Goal: Information Seeking & Learning: Learn about a topic

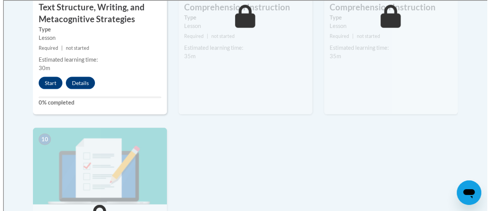
scroll to position [727, 0]
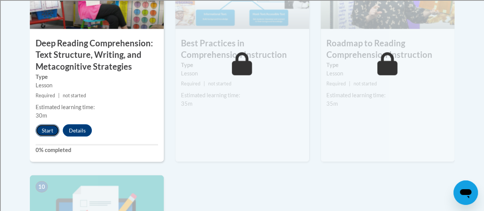
click at [46, 126] on button "Start" at bounding box center [48, 130] width 24 height 12
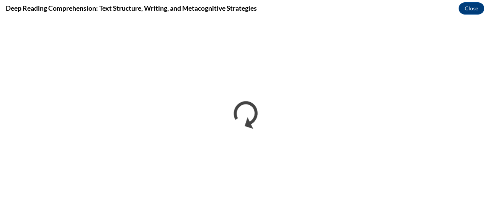
scroll to position [0, 0]
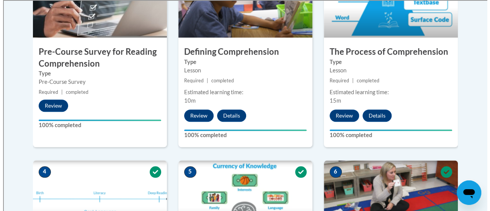
scroll to position [727, 0]
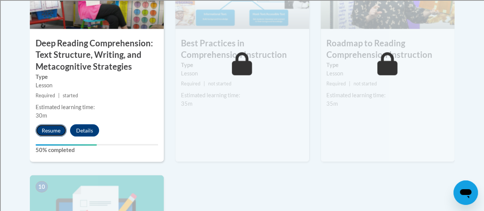
click at [47, 132] on button "Resume" at bounding box center [51, 130] width 31 height 12
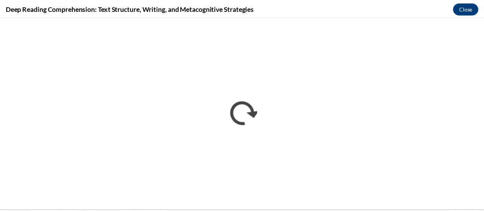
scroll to position [0, 0]
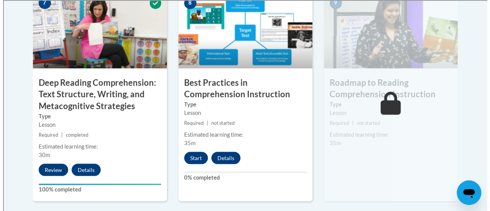
scroll to position [689, 0]
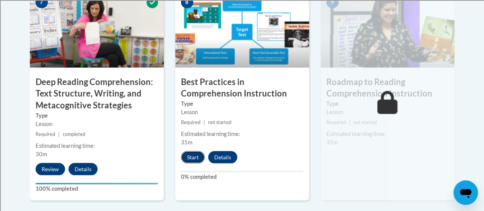
click at [192, 157] on button "Start" at bounding box center [193, 157] width 24 height 12
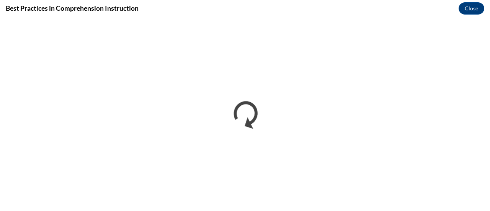
scroll to position [0, 0]
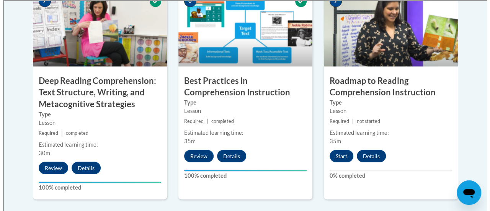
scroll to position [689, 0]
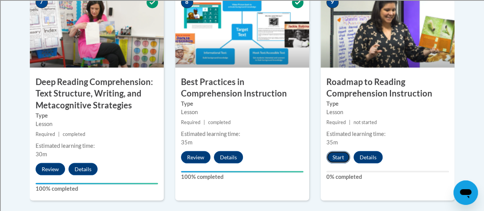
click at [338, 158] on button "Start" at bounding box center [339, 157] width 24 height 12
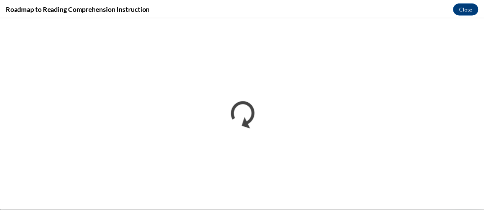
scroll to position [0, 0]
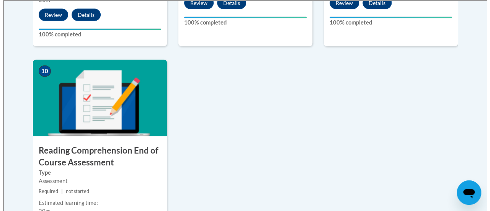
scroll to position [880, 0]
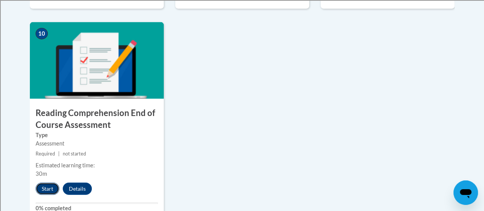
click at [43, 185] on button "Start" at bounding box center [48, 189] width 24 height 12
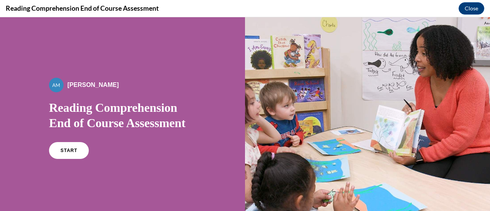
scroll to position [0, 0]
click at [55, 151] on link "START" at bounding box center [69, 151] width 42 height 18
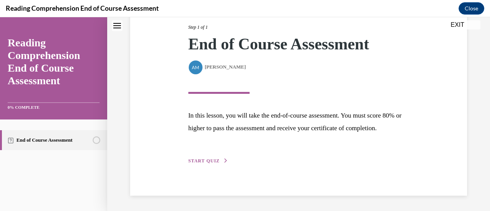
scroll to position [112, 0]
click at [202, 160] on span "START QUIZ" at bounding box center [203, 160] width 31 height 5
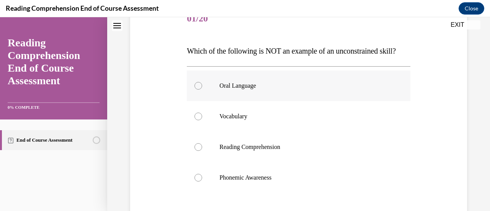
scroll to position [115, 0]
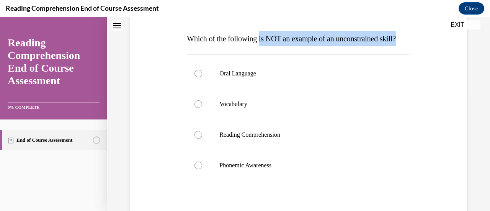
drag, startPoint x: 263, startPoint y: 37, endPoint x: 339, endPoint y: 47, distance: 76.8
click at [339, 46] on p "Which of the following is NOT an example of an unconstrained skill?" at bounding box center [298, 38] width 223 height 15
copy span "is NOT an example of an unconstrained skill?"
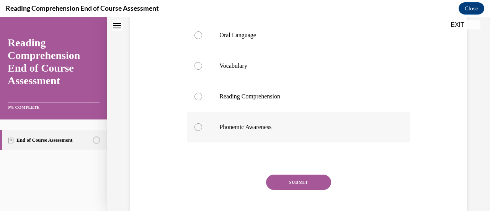
click at [243, 131] on p "Phonemic Awareness" at bounding box center [304, 127] width 171 height 8
click at [202, 131] on input "Phonemic Awareness" at bounding box center [198, 127] width 8 height 8
radio input "true"
click at [297, 190] on button "SUBMIT" at bounding box center [298, 182] width 65 height 15
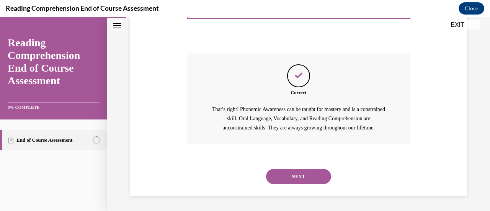
scroll to position [290, 0]
click at [289, 176] on button "NEXT" at bounding box center [298, 176] width 65 height 15
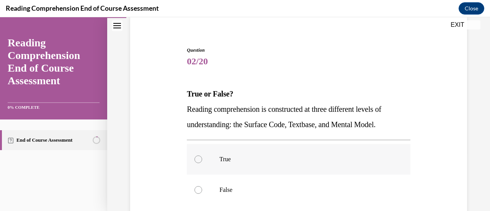
scroll to position [77, 0]
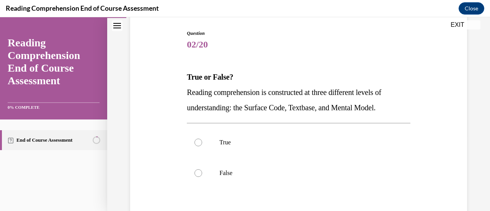
drag, startPoint x: 188, startPoint y: 91, endPoint x: 396, endPoint y: 110, distance: 208.7
click at [396, 110] on p "Reading comprehension is constructed at three different levels of understanding…" at bounding box center [298, 100] width 223 height 31
copy span "Reading comprehension is constructed at three different levels of understanding…"
click at [213, 137] on label "True" at bounding box center [298, 142] width 223 height 31
click at [202, 139] on input "True" at bounding box center [198, 143] width 8 height 8
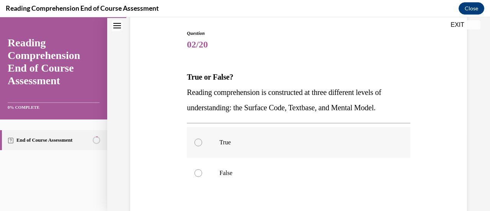
radio input "true"
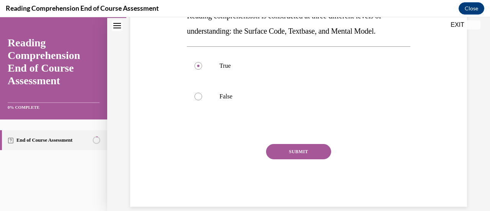
click at [317, 152] on button "SUBMIT" at bounding box center [298, 151] width 65 height 15
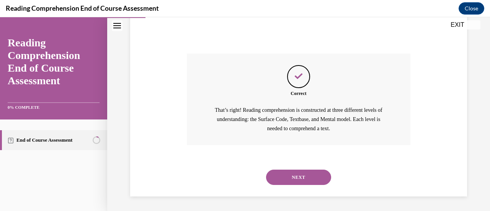
scroll to position [244, 0]
click at [307, 176] on button "NEXT" at bounding box center [298, 176] width 65 height 15
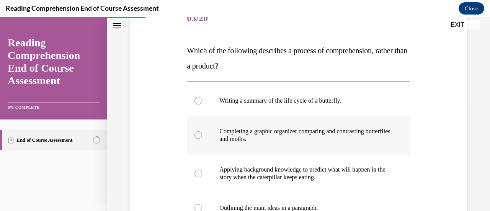
scroll to position [115, 0]
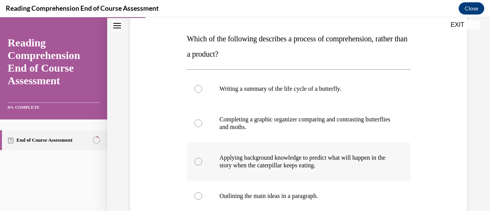
click at [242, 166] on p "Applying background knowledge to predict what will happen in the story when the…" at bounding box center [304, 161] width 171 height 15
click at [202, 165] on input "Applying background knowledge to predict what will happen in the story when the…" at bounding box center [198, 162] width 8 height 8
radio input "true"
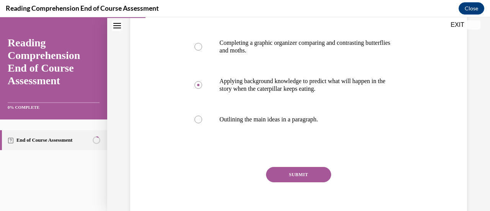
click at [286, 176] on button "SUBMIT" at bounding box center [298, 174] width 65 height 15
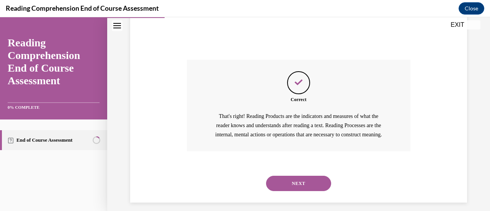
scroll to position [314, 0]
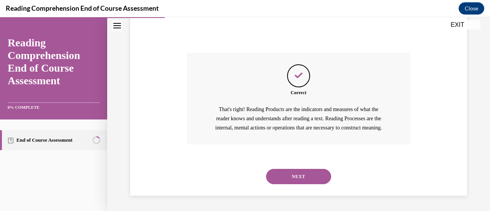
click at [304, 173] on button "NEXT" at bounding box center [298, 176] width 65 height 15
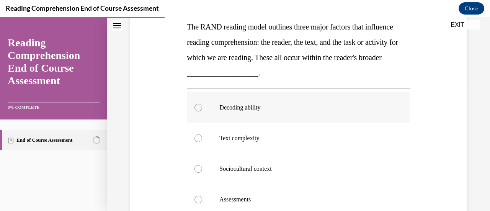
scroll to position [115, 0]
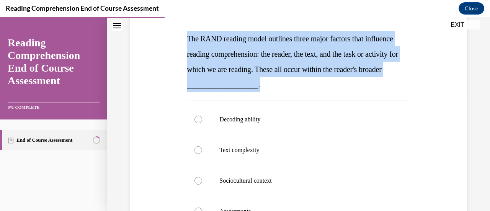
drag, startPoint x: 185, startPoint y: 38, endPoint x: 318, endPoint y: 90, distance: 143.2
click at [318, 90] on div "Question 04/20 The RAND reading model outlines three major factors that influen…" at bounding box center [298, 150] width 227 height 341
copy span "The RAND reading model outlines three major factors that influence reading comp…"
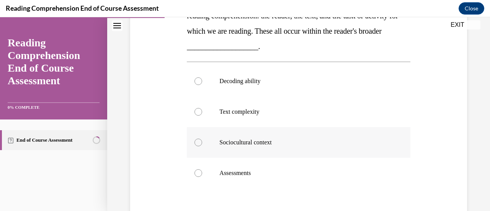
click at [252, 145] on p "Sociocultural context" at bounding box center [304, 143] width 171 height 8
click at [202, 145] on input "Sociocultural context" at bounding box center [198, 143] width 8 height 8
radio input "true"
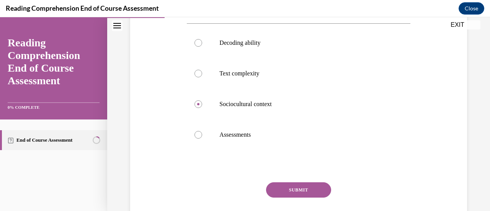
click at [290, 189] on button "SUBMIT" at bounding box center [298, 189] width 65 height 15
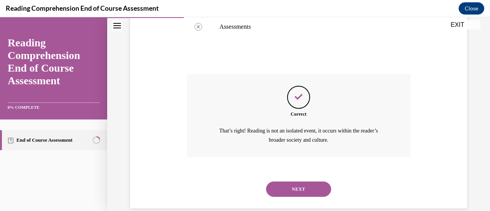
scroll to position [311, 0]
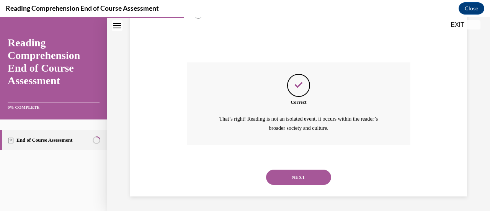
click at [307, 176] on button "NEXT" at bounding box center [298, 177] width 65 height 15
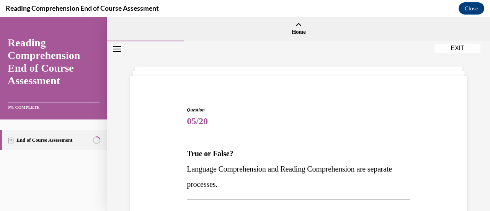
scroll to position [38, 0]
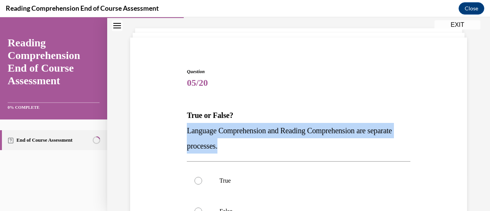
drag, startPoint x: 187, startPoint y: 131, endPoint x: 264, endPoint y: 148, distance: 78.7
click at [264, 148] on p "Language Comprehension and Reading Comprehension are separate processes." at bounding box center [298, 138] width 223 height 31
copy span "Language Comprehension and Reading Comprehension are separate processes."
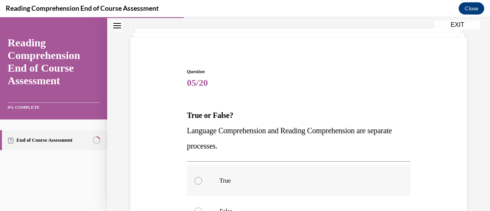
click at [289, 173] on label "True" at bounding box center [298, 180] width 223 height 31
click at [202, 177] on input "True" at bounding box center [198, 181] width 8 height 8
radio input "true"
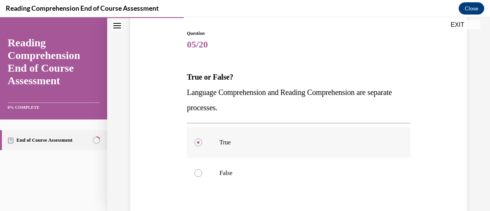
click at [211, 139] on label "True" at bounding box center [298, 142] width 223 height 31
click at [202, 139] on input "True" at bounding box center [198, 143] width 8 height 8
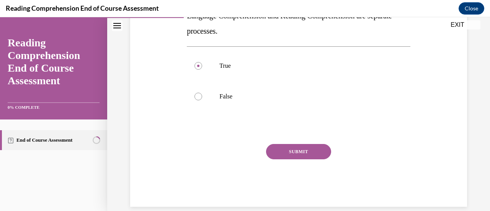
click at [302, 155] on button "SUBMIT" at bounding box center [298, 151] width 65 height 15
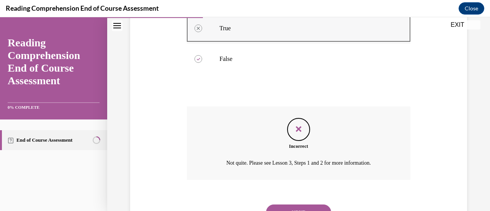
scroll to position [226, 0]
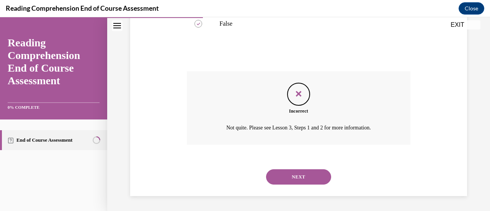
click at [304, 174] on button "NEXT" at bounding box center [298, 176] width 65 height 15
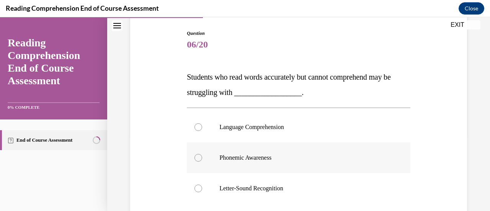
scroll to position [115, 0]
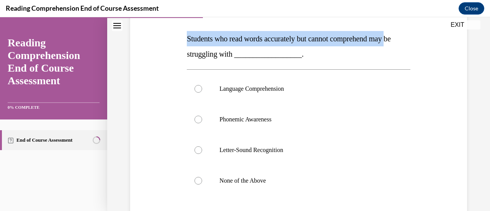
drag, startPoint x: 181, startPoint y: 47, endPoint x: 189, endPoint y: 47, distance: 8.4
click at [186, 46] on div "Question 06/20 Students who read words accurately but cannot comprehend may be …" at bounding box center [298, 130] width 341 height 322
click at [188, 37] on span "Students who read words accurately but cannot comprehend may be struggling with…" at bounding box center [289, 46] width 204 height 24
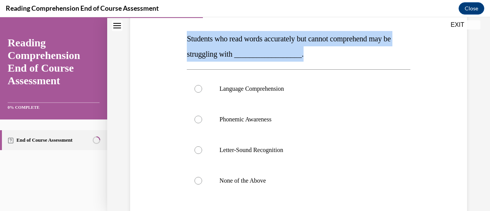
drag, startPoint x: 188, startPoint y: 37, endPoint x: 345, endPoint y: 59, distance: 158.8
click at [345, 59] on p "Students who read words accurately but cannot comprehend may be struggling with…" at bounding box center [298, 46] width 223 height 31
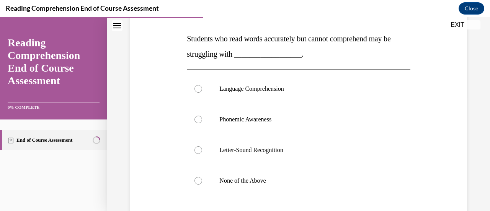
click at [323, 63] on div "Question 06/20 Students who read words accurately but cannot comprehend may be …" at bounding box center [298, 141] width 223 height 299
click at [250, 87] on p "Language Comprehension" at bounding box center [304, 89] width 171 height 8
click at [202, 87] on input "Language Comprehension" at bounding box center [198, 89] width 8 height 8
radio input "true"
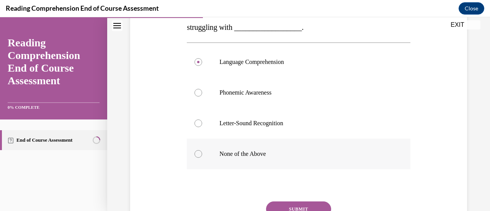
scroll to position [153, 0]
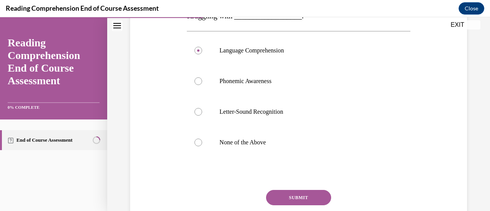
click at [292, 196] on button "SUBMIT" at bounding box center [298, 197] width 65 height 15
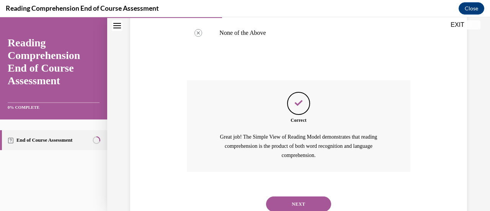
scroll to position [290, 0]
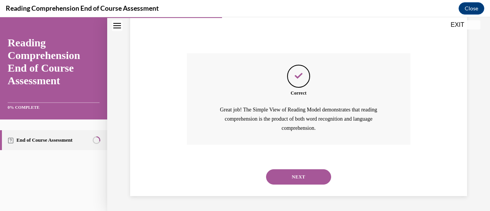
click at [314, 174] on button "NEXT" at bounding box center [298, 176] width 65 height 15
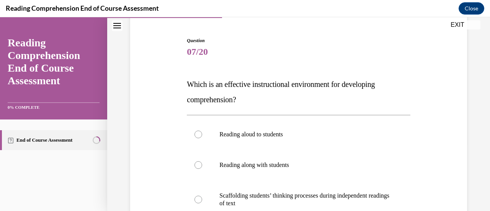
scroll to position [77, 0]
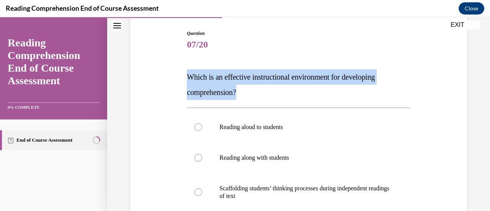
drag, startPoint x: 186, startPoint y: 73, endPoint x: 263, endPoint y: 86, distance: 78.7
click at [263, 86] on p "Which is an effective instructional environment for developing comprehension?" at bounding box center [298, 84] width 223 height 31
drag, startPoint x: 226, startPoint y: 75, endPoint x: 261, endPoint y: 96, distance: 40.5
click at [261, 96] on p "Which is an effective instructional environment for developing comprehension?" at bounding box center [298, 84] width 223 height 31
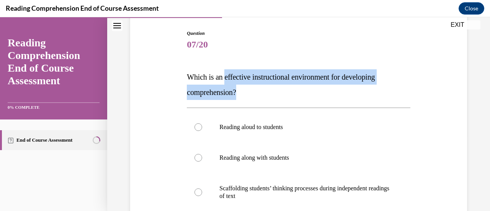
copy span "effective instructional environment for developing comprehension?"
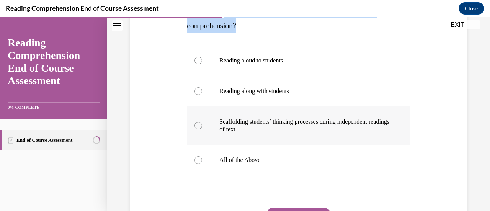
scroll to position [153, 0]
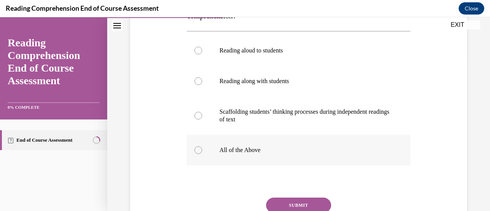
click at [216, 145] on label "All of the Above" at bounding box center [298, 150] width 223 height 31
click at [202, 146] on input "All of the Above" at bounding box center [198, 150] width 8 height 8
radio input "true"
click at [294, 201] on button "SUBMIT" at bounding box center [298, 205] width 65 height 15
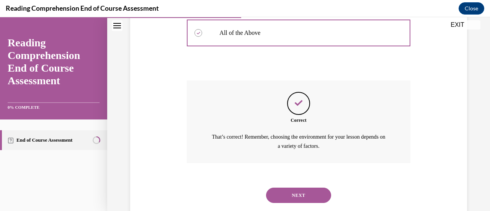
scroll to position [288, 0]
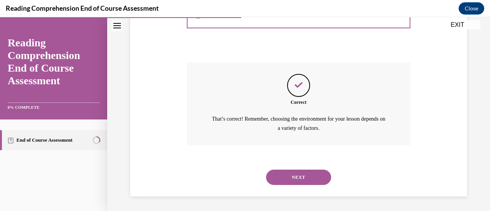
click at [309, 176] on button "NEXT" at bounding box center [298, 177] width 65 height 15
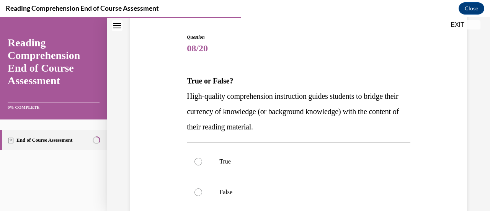
scroll to position [77, 0]
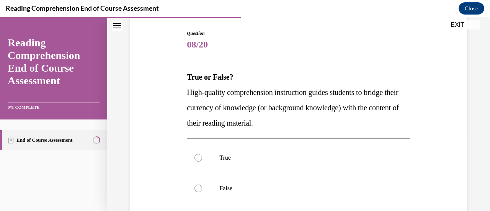
drag, startPoint x: 186, startPoint y: 88, endPoint x: 305, endPoint y: 116, distance: 121.9
click at [305, 116] on p "High-quality comprehension instruction guides students to bridge their currency…" at bounding box center [298, 108] width 223 height 46
copy span "High-quality comprehension instruction guides students to bridge their currency…"
click at [223, 152] on label "True" at bounding box center [298, 157] width 223 height 31
click at [202, 154] on input "True" at bounding box center [198, 158] width 8 height 8
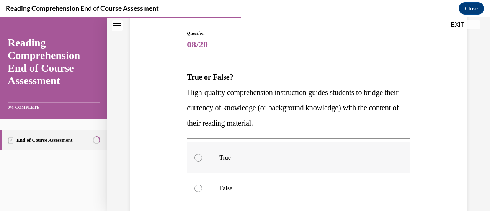
radio input "true"
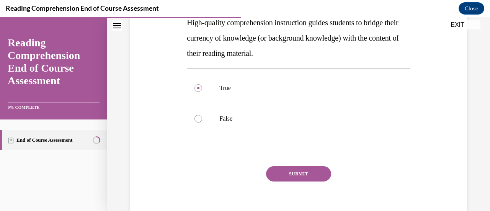
scroll to position [153, 0]
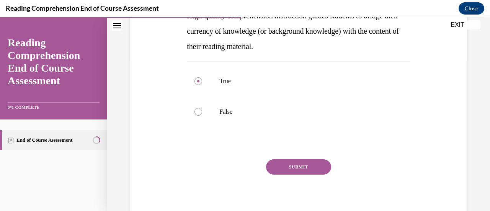
click at [293, 167] on button "SUBMIT" at bounding box center [298, 166] width 65 height 15
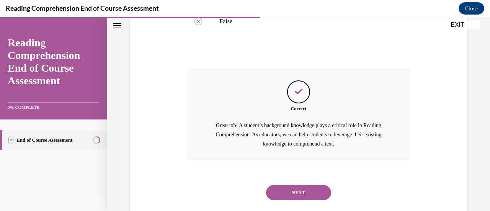
scroll to position [259, 0]
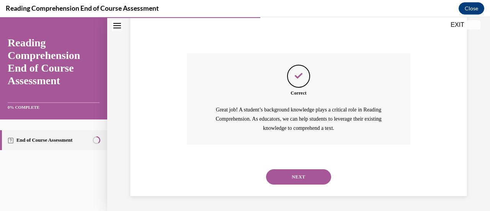
click at [292, 177] on button "NEXT" at bounding box center [298, 176] width 65 height 15
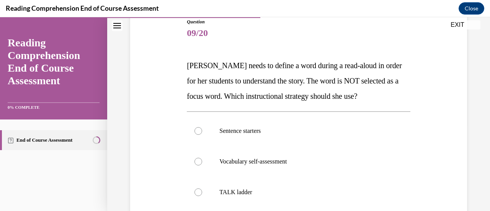
scroll to position [77, 0]
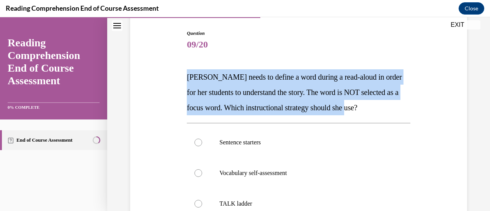
drag, startPoint x: 186, startPoint y: 72, endPoint x: 387, endPoint y: 114, distance: 205.3
click at [387, 114] on p "Mrs. Ivie needs to define a word during a read-aloud in order for her students …" at bounding box center [298, 92] width 223 height 46
copy span "Mrs. Ivie needs to define a word during a read-aloud in order for her students …"
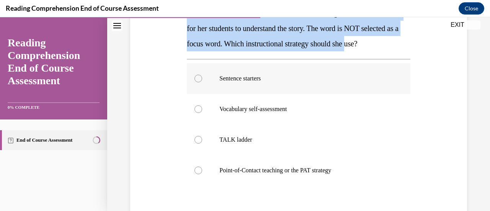
scroll to position [153, 0]
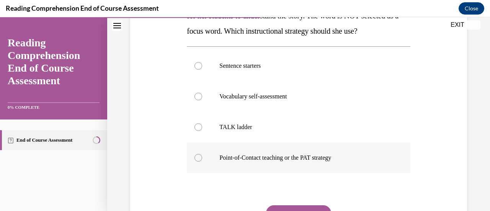
click at [304, 155] on p "Point-of-Contact teaching or the PAT strategy" at bounding box center [304, 158] width 171 height 8
click at [202, 155] on input "Point-of-Contact teaching or the PAT strategy" at bounding box center [198, 158] width 8 height 8
radio input "true"
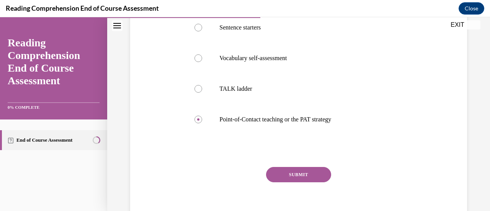
click at [289, 175] on button "SUBMIT" at bounding box center [298, 174] width 65 height 15
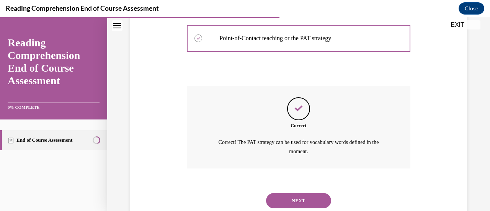
scroll to position [296, 0]
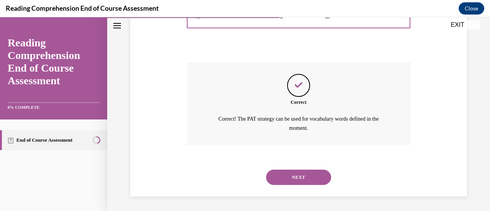
click at [311, 173] on button "NEXT" at bounding box center [298, 177] width 65 height 15
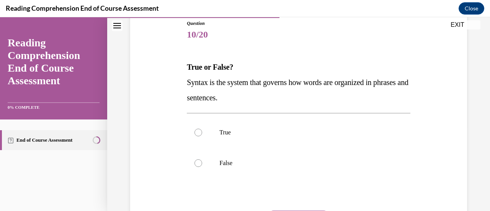
scroll to position [115, 0]
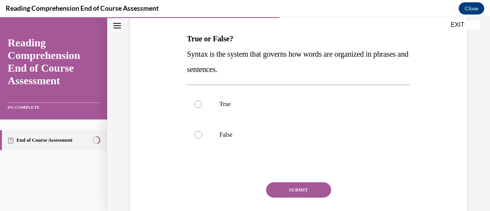
drag, startPoint x: 186, startPoint y: 51, endPoint x: 274, endPoint y: 67, distance: 89.1
click at [274, 67] on p "Syntax is the system that governs how words are organized in phrases and senten…" at bounding box center [298, 61] width 223 height 31
copy span "Syntax is the system that governs how words are organized in phrases and senten…"
click at [263, 110] on label "True" at bounding box center [298, 104] width 223 height 31
click at [202, 108] on input "True" at bounding box center [198, 104] width 8 height 8
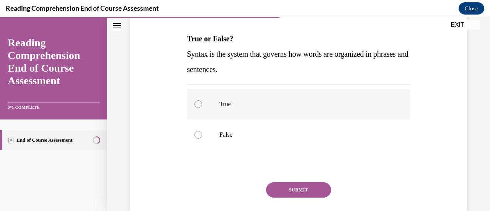
radio input "true"
click at [253, 105] on p "True" at bounding box center [304, 104] width 171 height 8
click at [202, 105] on input "True" at bounding box center [198, 104] width 8 height 8
click at [290, 186] on button "SUBMIT" at bounding box center [298, 189] width 65 height 15
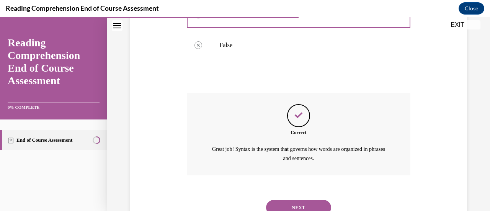
scroll to position [235, 0]
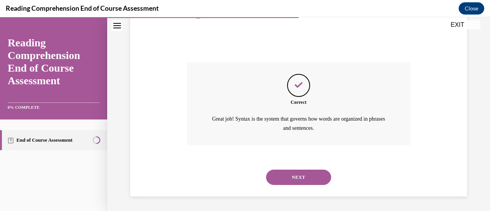
click at [301, 174] on button "NEXT" at bounding box center [298, 177] width 65 height 15
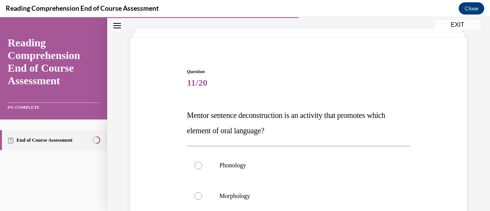
scroll to position [77, 0]
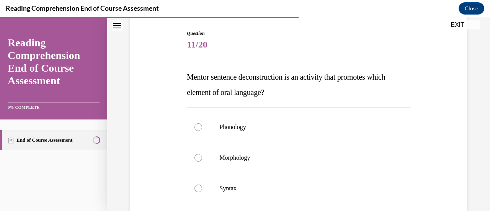
drag, startPoint x: 187, startPoint y: 75, endPoint x: 308, endPoint y: 91, distance: 122.1
click at [308, 91] on p "Mentor sentence deconstruction is an activity that promotes which element of or…" at bounding box center [298, 84] width 223 height 31
copy span "Mentor sentence deconstruction is an activity that promotes which element of or…"
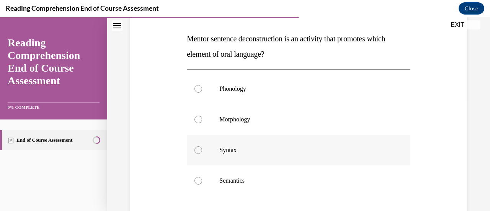
click at [217, 151] on label "Syntax" at bounding box center [298, 150] width 223 height 31
click at [202, 151] on input "Syntax" at bounding box center [198, 150] width 8 height 8
radio input "true"
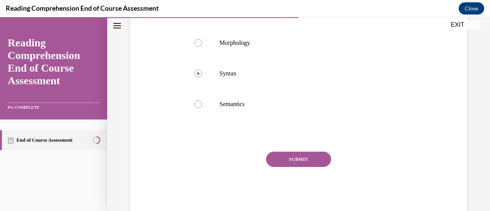
click at [284, 162] on button "SUBMIT" at bounding box center [298, 159] width 65 height 15
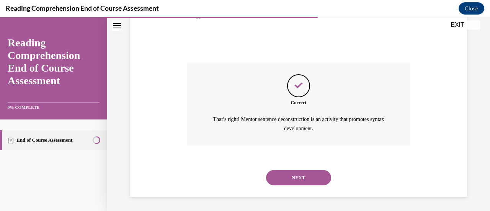
scroll to position [281, 0]
click at [302, 176] on button "NEXT" at bounding box center [298, 177] width 65 height 15
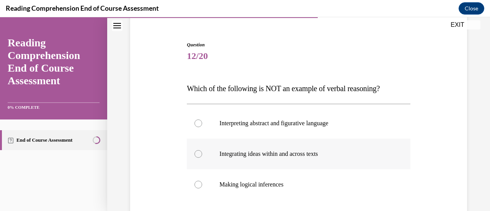
scroll to position [77, 0]
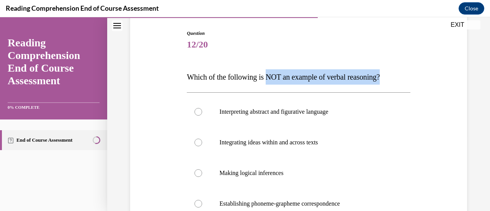
drag, startPoint x: 270, startPoint y: 75, endPoint x: 394, endPoint y: 75, distance: 123.6
click at [394, 75] on p "Which of the following is NOT an example of verbal reasoning?" at bounding box center [298, 76] width 223 height 15
copy span "NOT an example of verbal reasoning?"
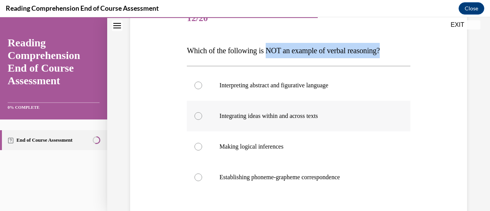
scroll to position [115, 0]
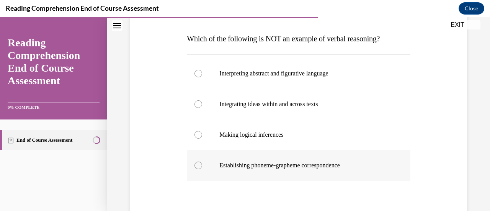
click at [268, 165] on p "Establishing phoneme-grapheme correspondence" at bounding box center [304, 166] width 171 height 8
click at [202, 165] on input "Establishing phoneme-grapheme correspondence" at bounding box center [198, 166] width 8 height 8
radio input "true"
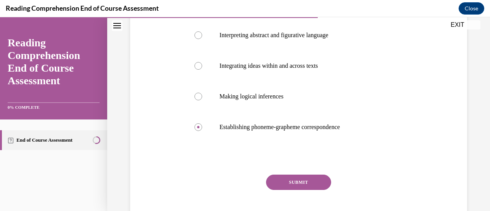
click at [308, 178] on button "SUBMIT" at bounding box center [298, 182] width 65 height 15
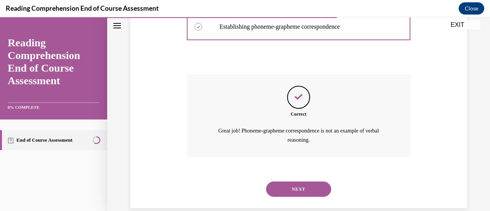
scroll to position [265, 0]
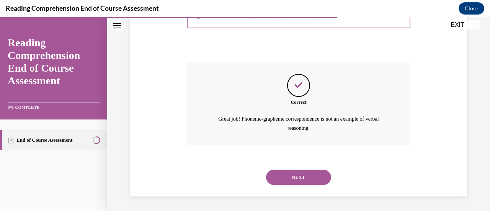
click at [306, 173] on button "NEXT" at bounding box center [298, 177] width 65 height 15
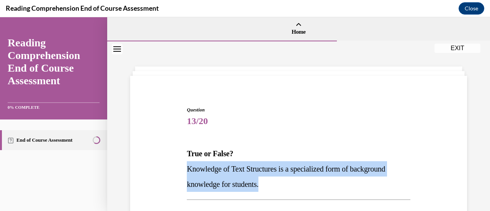
drag, startPoint x: 187, startPoint y: 168, endPoint x: 312, endPoint y: 182, distance: 126.0
click at [312, 182] on p "Knowledge of Text Structures is a specialized form of background knowledge for …" at bounding box center [298, 176] width 223 height 31
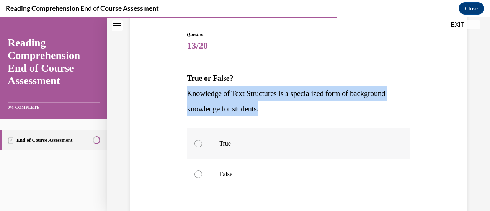
scroll to position [77, 0]
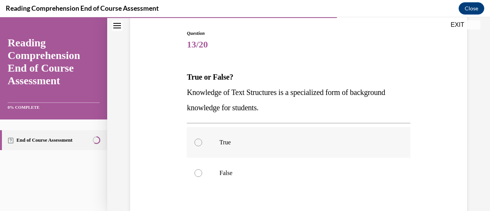
click at [262, 144] on p "True" at bounding box center [304, 143] width 171 height 8
click at [202, 144] on input "True" at bounding box center [198, 143] width 8 height 8
radio input "true"
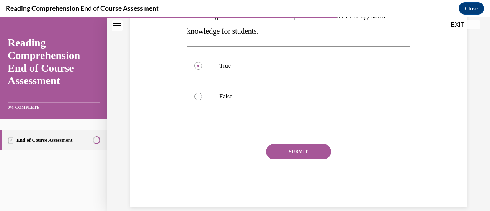
click at [319, 149] on button "SUBMIT" at bounding box center [298, 151] width 65 height 15
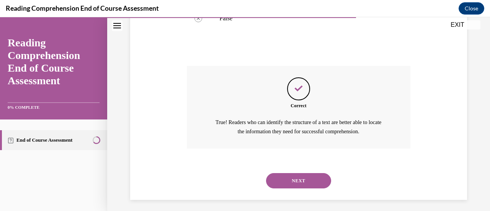
scroll to position [235, 0]
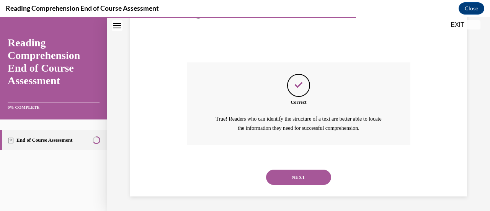
click at [306, 172] on button "NEXT" at bounding box center [298, 177] width 65 height 15
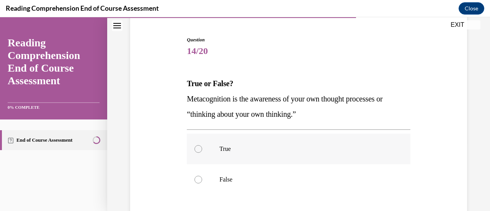
scroll to position [77, 0]
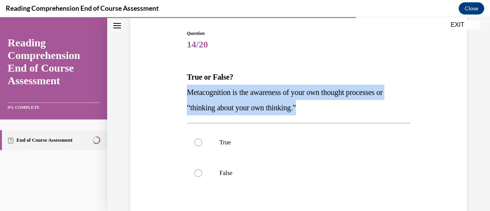
drag, startPoint x: 187, startPoint y: 91, endPoint x: 335, endPoint y: 107, distance: 148.6
click at [335, 107] on p "Metacognition is the awareness of your own thought processes or “thinking about…" at bounding box center [298, 100] width 223 height 31
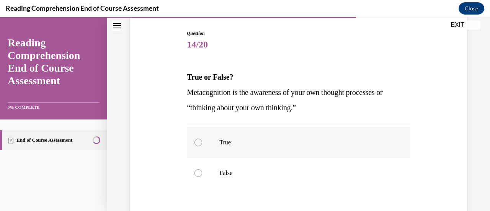
click at [221, 142] on p "True" at bounding box center [304, 143] width 171 height 8
click at [202, 142] on input "True" at bounding box center [198, 143] width 8 height 8
radio input "true"
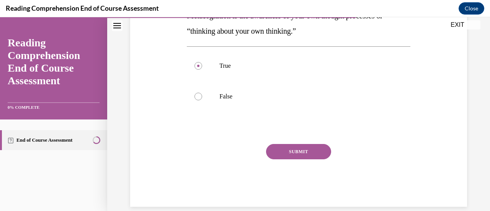
click at [311, 153] on button "SUBMIT" at bounding box center [298, 151] width 65 height 15
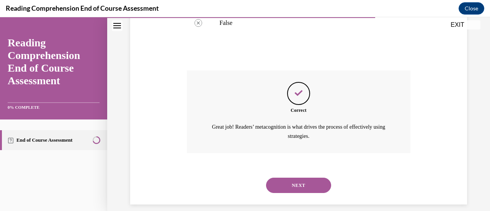
scroll to position [235, 0]
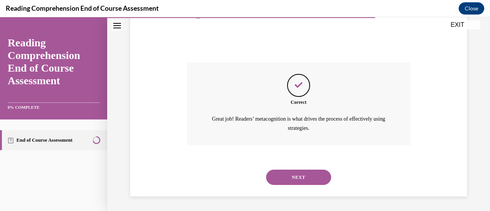
click at [289, 173] on button "NEXT" at bounding box center [298, 177] width 65 height 15
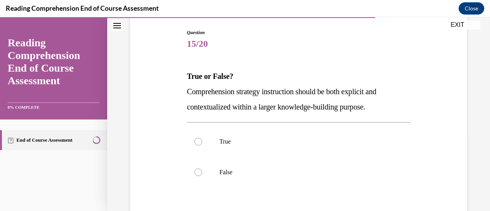
scroll to position [115, 0]
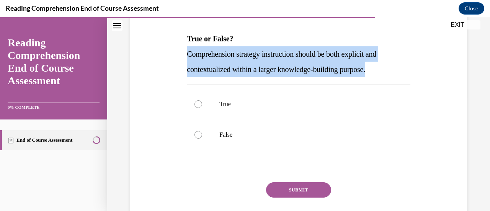
drag, startPoint x: 186, startPoint y: 51, endPoint x: 397, endPoint y: 67, distance: 211.1
click at [397, 67] on p "Comprehension strategy instruction should be both explicit and contextualized w…" at bounding box center [298, 61] width 223 height 31
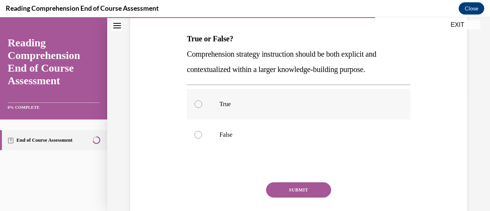
click at [220, 101] on p "True" at bounding box center [304, 104] width 171 height 8
click at [202, 101] on input "True" at bounding box center [198, 104] width 8 height 8
radio input "true"
click at [292, 189] on button "SUBMIT" at bounding box center [298, 189] width 65 height 15
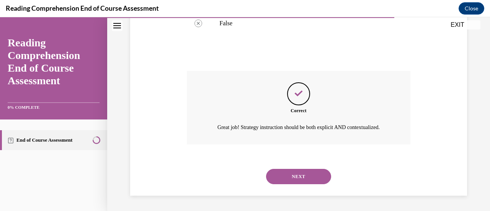
scroll to position [235, 0]
click at [292, 180] on button "NEXT" at bounding box center [298, 176] width 65 height 15
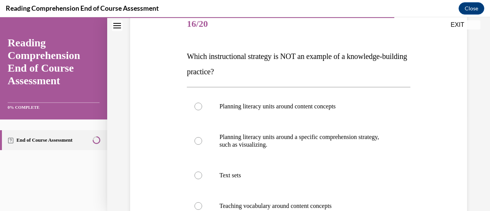
scroll to position [115, 0]
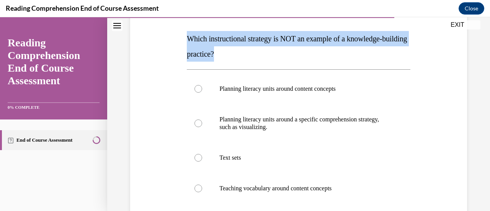
drag, startPoint x: 185, startPoint y: 35, endPoint x: 250, endPoint y: 54, distance: 67.1
click at [250, 54] on div "Question 16/20 Which instructional strategy is NOT an example of a knowledge-bu…" at bounding box center [298, 139] width 227 height 318
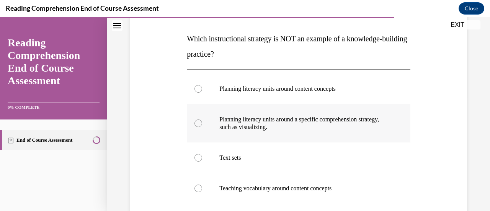
click at [263, 121] on p "Planning literacy units around a specific comprehension strategy, such as visua…" at bounding box center [304, 123] width 171 height 15
click at [202, 121] on input "Planning literacy units around a specific comprehension strategy, such as visua…" at bounding box center [198, 123] width 8 height 8
radio input "true"
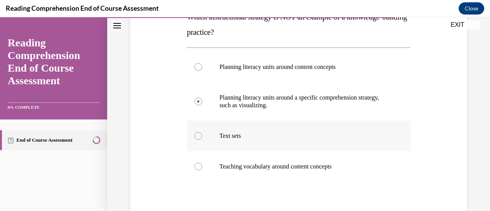
scroll to position [153, 0]
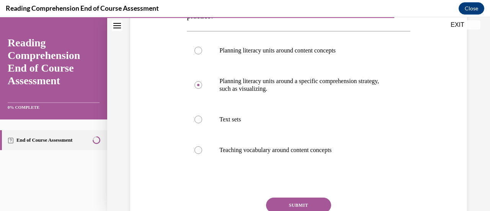
click at [298, 201] on button "SUBMIT" at bounding box center [298, 205] width 65 height 15
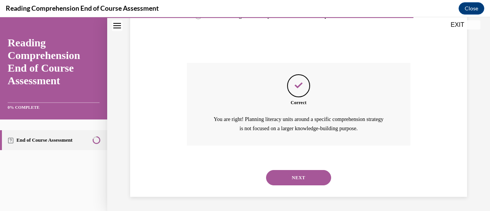
scroll to position [288, 0]
click at [307, 175] on button "NEXT" at bounding box center [298, 177] width 65 height 15
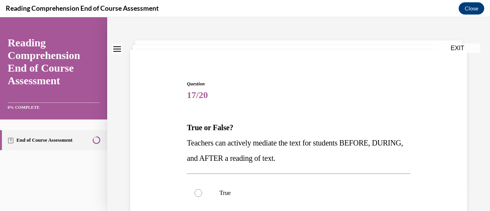
scroll to position [38, 0]
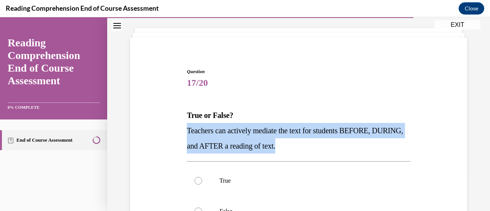
drag, startPoint x: 186, startPoint y: 129, endPoint x: 359, endPoint y: 144, distance: 173.3
click at [359, 144] on p "Teachers can actively mediate the text for students BEFORE, DURING, and AFTER a…" at bounding box center [298, 138] width 223 height 31
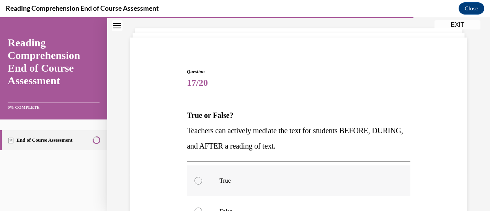
click at [350, 171] on label "True" at bounding box center [298, 180] width 223 height 31
click at [202, 177] on input "True" at bounding box center [198, 181] width 8 height 8
radio input "true"
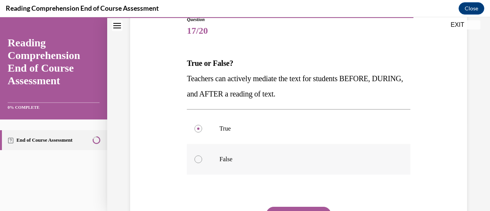
scroll to position [115, 0]
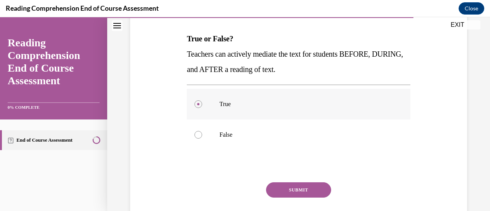
click at [234, 97] on label "True" at bounding box center [298, 104] width 223 height 31
click at [202, 100] on input "True" at bounding box center [198, 104] width 8 height 8
click at [305, 188] on button "SUBMIT" at bounding box center [298, 189] width 65 height 15
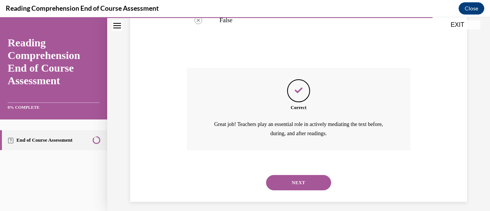
scroll to position [235, 0]
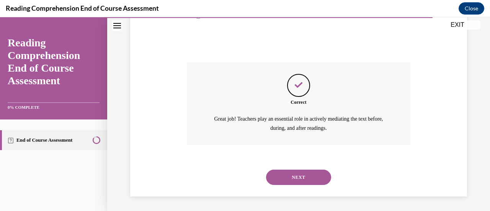
click at [297, 182] on button "NEXT" at bounding box center [298, 177] width 65 height 15
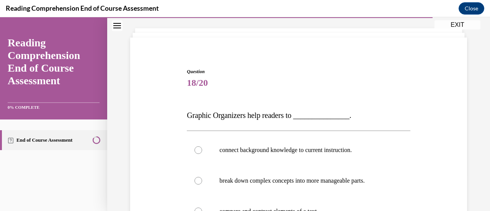
scroll to position [77, 0]
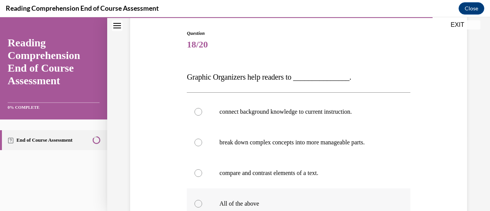
click at [246, 204] on p "All of the above" at bounding box center [304, 204] width 171 height 8
click at [202, 204] on input "All of the above" at bounding box center [198, 204] width 8 height 8
radio input "true"
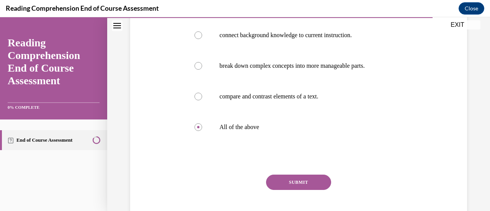
click at [292, 186] on button "SUBMIT" at bounding box center [298, 182] width 65 height 15
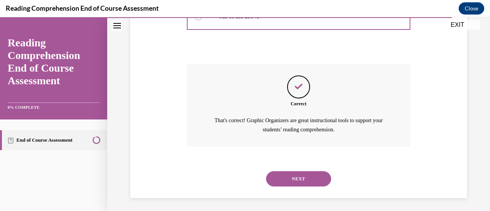
scroll to position [265, 0]
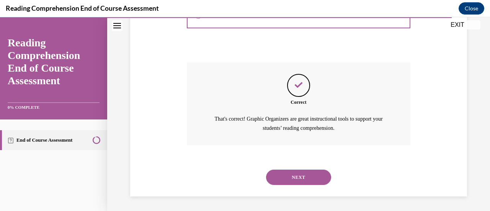
click at [298, 177] on button "NEXT" at bounding box center [298, 177] width 65 height 15
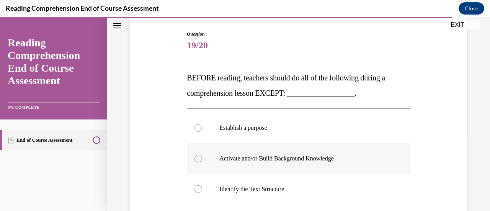
scroll to position [77, 0]
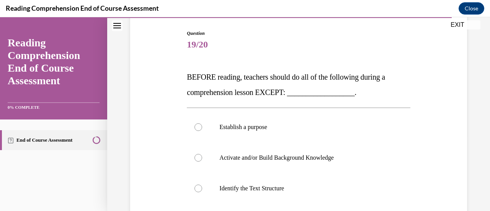
drag, startPoint x: 188, startPoint y: 75, endPoint x: 361, endPoint y: 98, distance: 174.2
click at [361, 98] on p "BEFORE reading, teachers should do all of the following during a comprehension …" at bounding box center [298, 84] width 223 height 31
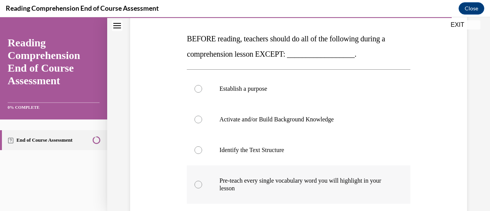
click at [328, 176] on label "Pre-teach every single vocabulary word you will highlight in your lesson" at bounding box center [298, 184] width 223 height 38
click at [202, 181] on input "Pre-teach every single vocabulary word you will highlight in your lesson" at bounding box center [198, 185] width 8 height 8
radio input "true"
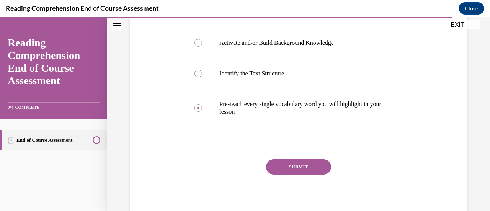
click at [313, 170] on button "SUBMIT" at bounding box center [298, 166] width 65 height 15
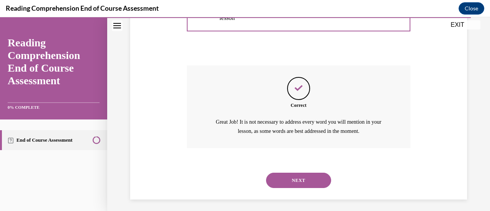
scroll to position [288, 0]
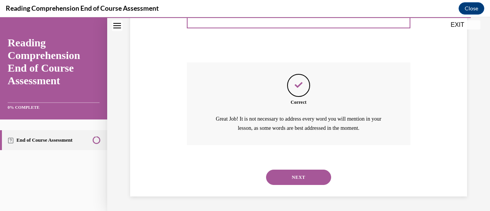
click at [310, 174] on button "NEXT" at bounding box center [298, 177] width 65 height 15
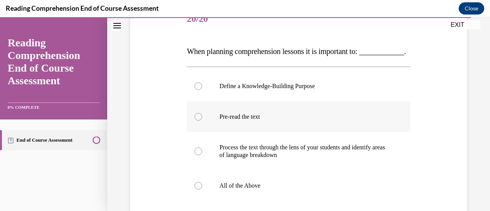
scroll to position [115, 0]
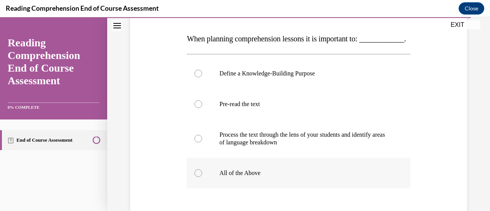
click at [246, 188] on label "All of the Above" at bounding box center [298, 173] width 223 height 31
click at [202, 177] on input "All of the Above" at bounding box center [198, 173] width 8 height 8
radio input "true"
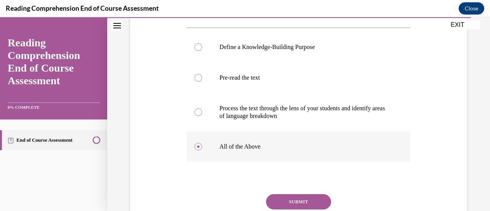
scroll to position [153, 0]
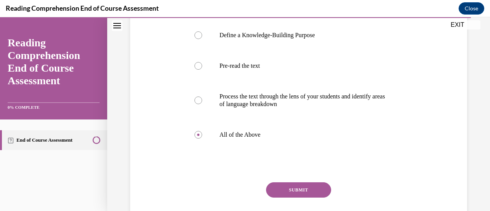
click at [312, 198] on button "SUBMIT" at bounding box center [298, 189] width 65 height 15
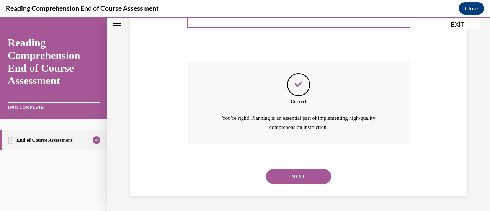
scroll to position [288, 0]
click at [312, 176] on button "NEXT" at bounding box center [298, 176] width 65 height 15
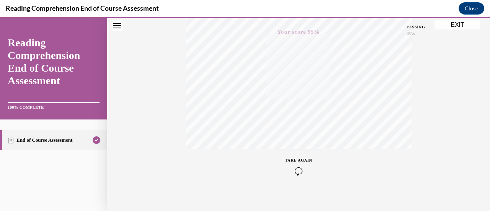
scroll to position [198, 0]
drag, startPoint x: 469, startPoint y: 23, endPoint x: 464, endPoint y: 23, distance: 4.3
click at [469, 23] on button "EXIT" at bounding box center [457, 24] width 46 height 9
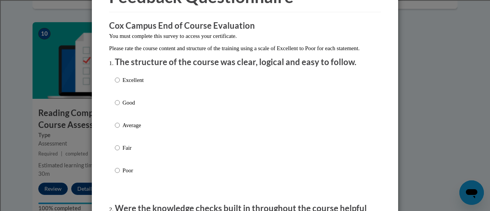
scroll to position [77, 0]
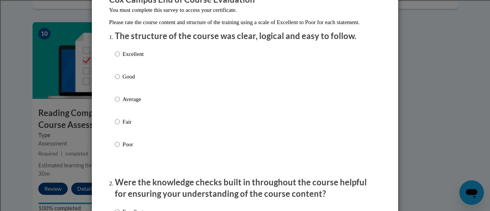
click at [122, 126] on p "Fair" at bounding box center [132, 122] width 21 height 8
click at [120, 126] on input "Fair" at bounding box center [117, 122] width 5 height 8
radio input "true"
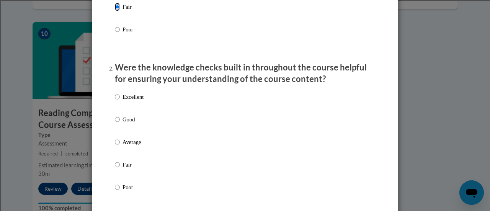
scroll to position [230, 0]
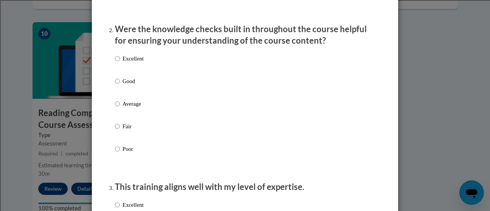
click at [124, 131] on p "Fair" at bounding box center [132, 126] width 21 height 8
click at [120, 131] on input "Fair" at bounding box center [117, 126] width 5 height 8
radio input "true"
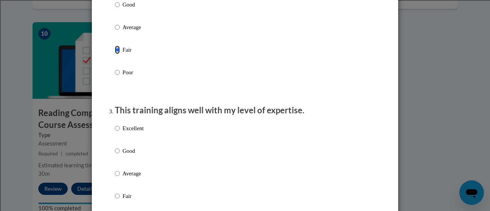
scroll to position [345, 0]
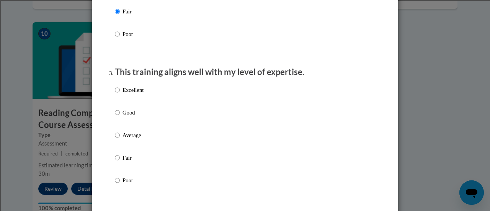
click at [124, 162] on p "Fair" at bounding box center [132, 157] width 21 height 8
click at [120, 162] on input "Fair" at bounding box center [117, 157] width 5 height 8
radio input "true"
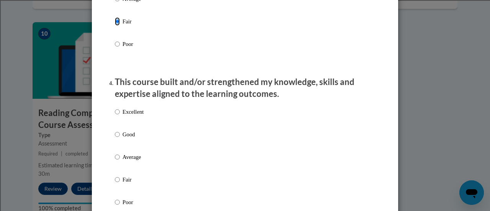
scroll to position [498, 0]
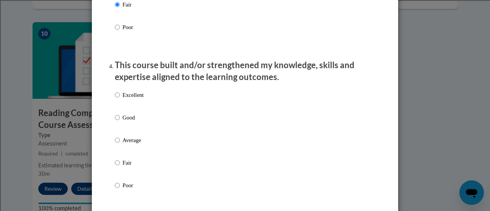
click at [126, 167] on p "Fair" at bounding box center [132, 162] width 21 height 8
click at [120, 167] on input "Fair" at bounding box center [117, 162] width 5 height 8
radio input "true"
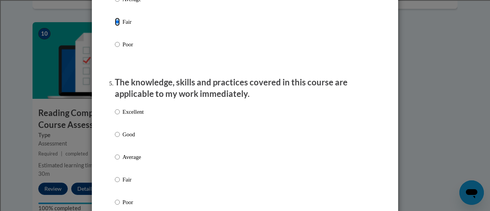
scroll to position [651, 0]
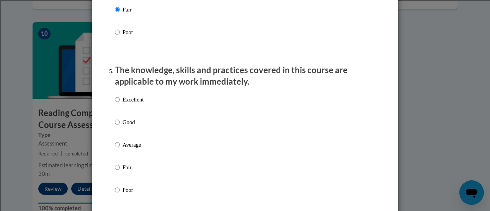
click at [119, 172] on label "Fair" at bounding box center [129, 173] width 29 height 21
click at [119, 171] on input "Fair" at bounding box center [117, 167] width 5 height 8
radio input "true"
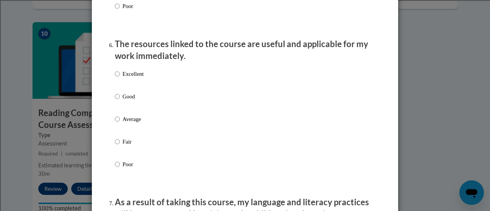
scroll to position [842, 0]
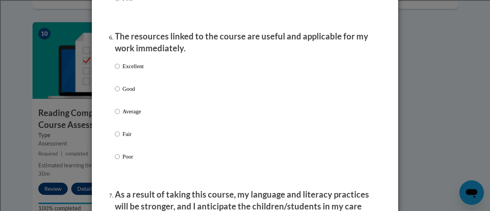
click at [122, 138] on p "Fair" at bounding box center [132, 134] width 21 height 8
click at [120, 138] on input "Fair" at bounding box center [117, 134] width 5 height 8
radio input "true"
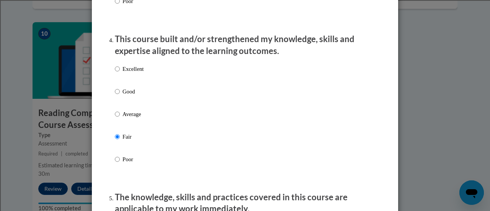
scroll to position [536, 0]
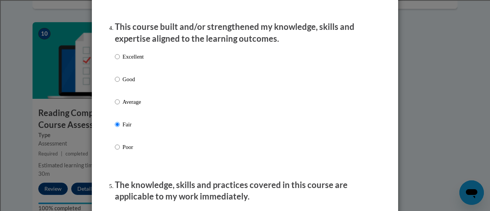
click at [122, 151] on p "Poor" at bounding box center [132, 147] width 21 height 8
click at [120, 151] on input "Poor" at bounding box center [117, 147] width 5 height 8
radio input "true"
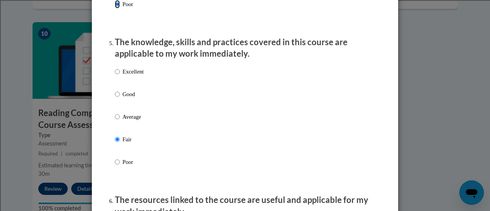
scroll to position [689, 0]
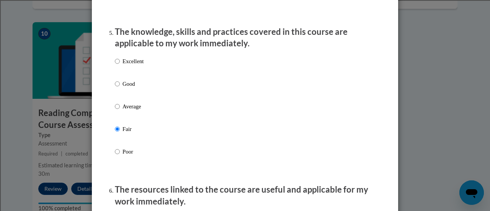
click at [118, 159] on label "Poor" at bounding box center [129, 157] width 29 height 21
click at [118, 156] on input "Poor" at bounding box center [117, 151] width 5 height 8
radio input "true"
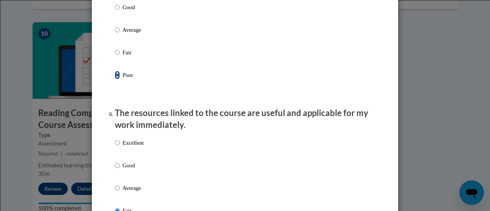
scroll to position [804, 0]
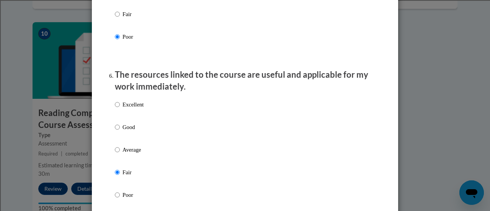
click at [116, 26] on label "Fair" at bounding box center [129, 20] width 29 height 21
click at [116, 18] on input "Fair" at bounding box center [117, 14] width 5 height 8
radio input "true"
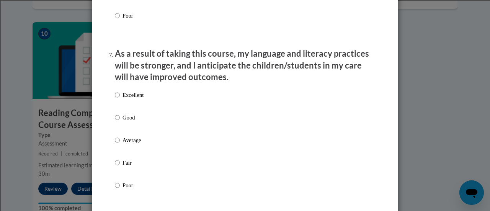
scroll to position [995, 0]
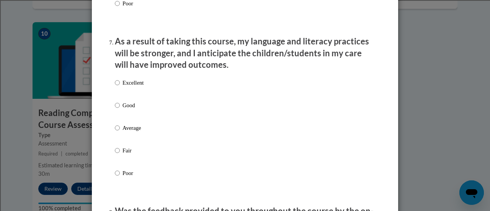
click at [122, 155] on p "Fair" at bounding box center [132, 150] width 21 height 8
click at [120, 155] on input "Fair" at bounding box center [117, 150] width 5 height 8
radio input "true"
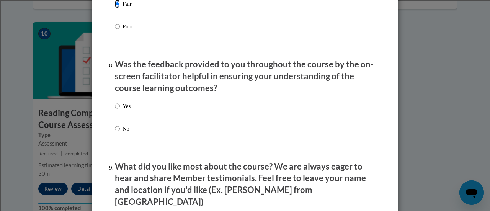
scroll to position [1148, 0]
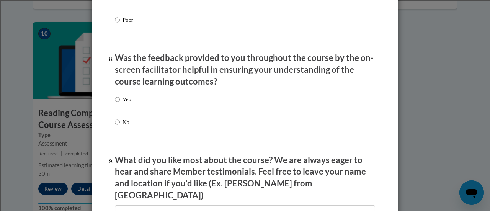
click at [126, 24] on p "Poor" at bounding box center [132, 20] width 21 height 8
click at [120, 24] on input "Poor" at bounding box center [117, 20] width 5 height 8
radio input "true"
click at [122, 104] on p "Yes" at bounding box center [126, 99] width 8 height 8
click at [120, 104] on input "Yes" at bounding box center [117, 99] width 5 height 8
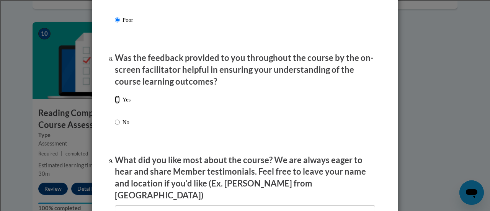
radio input "true"
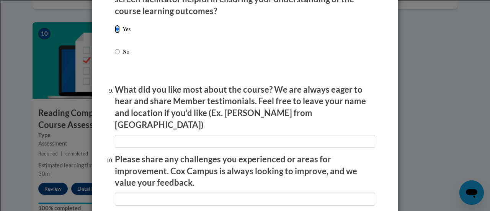
scroll to position [1225, 0]
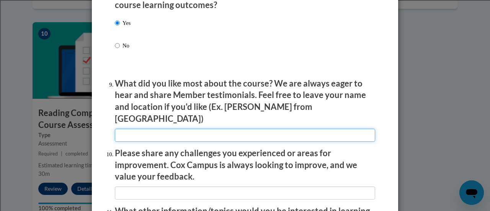
click at [165, 129] on input "textbox" at bounding box center [245, 135] width 260 height 13
type input "Can do it at home."
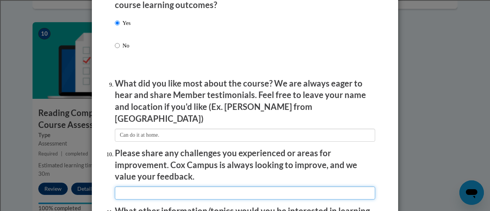
click at [192, 186] on input "textbox" at bounding box center [245, 192] width 260 height 13
type input "I had to keep clicking continue."
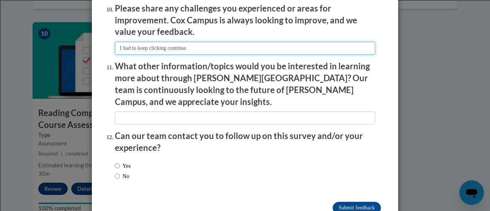
scroll to position [1378, 0]
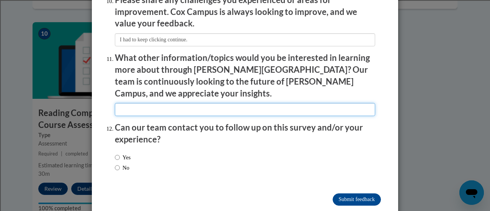
click at [188, 103] on input "textbox" at bounding box center [245, 109] width 260 height 13
type input "I don't feel like it was worth my time."
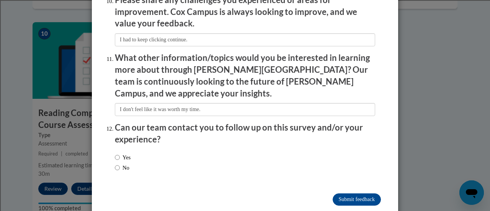
click at [119, 163] on label "No" at bounding box center [122, 167] width 15 height 8
click at [119, 163] on input "No" at bounding box center [117, 167] width 5 height 8
radio input "true"
click at [336, 193] on input "Submit feedback" at bounding box center [357, 199] width 48 height 12
